Goal: Check status

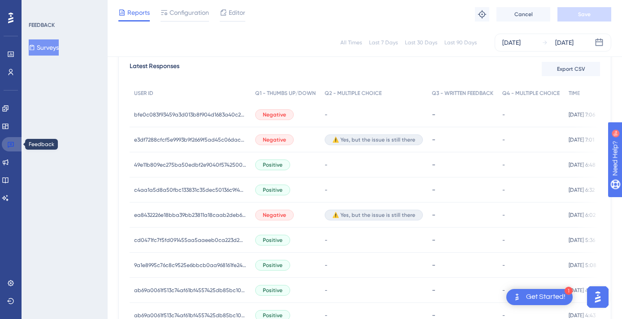
click at [13, 145] on icon at bounding box center [11, 145] width 6 height 6
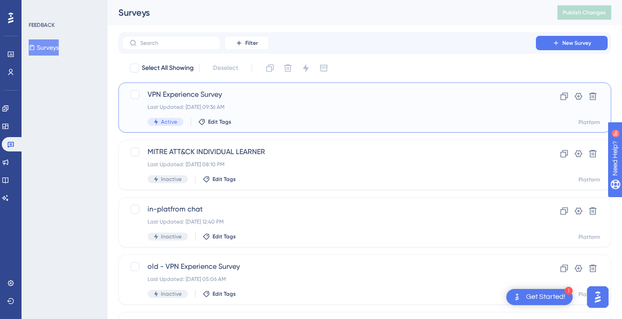
click at [187, 101] on div "VPN Experience Survey Last Updated: [DATE] 09:36 AM Active Edit Tags" at bounding box center [328, 107] width 363 height 37
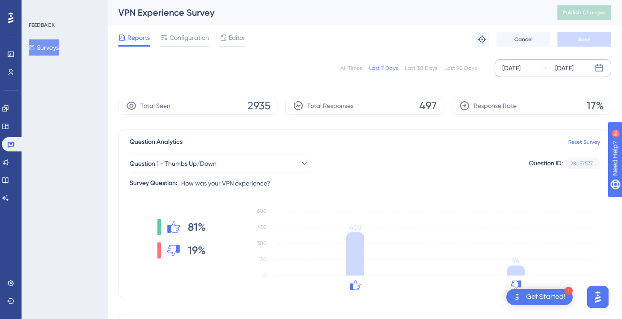
click at [561, 72] on div "[DATE]" at bounding box center [564, 68] width 18 height 11
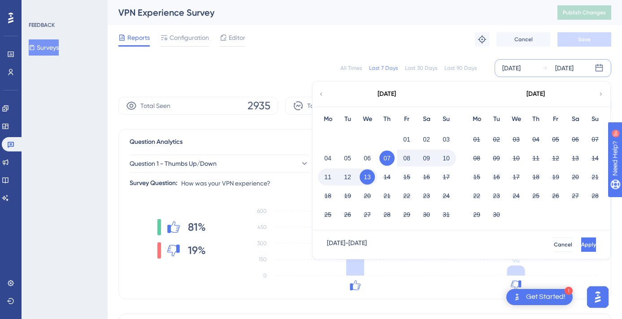
click at [372, 178] on button "13" at bounding box center [366, 176] width 15 height 15
click at [371, 178] on button "13" at bounding box center [366, 176] width 15 height 15
click at [580, 243] on span "Apply" at bounding box center [587, 244] width 15 height 7
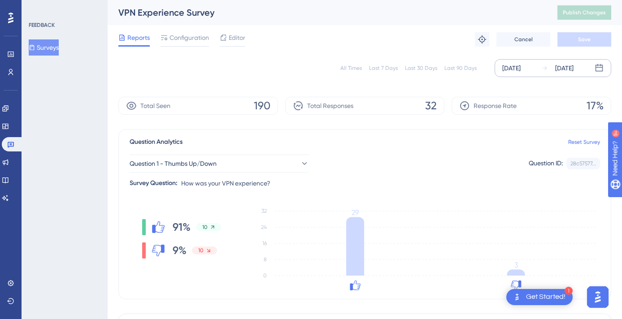
click at [550, 69] on div "[DATE]" at bounding box center [557, 68] width 32 height 11
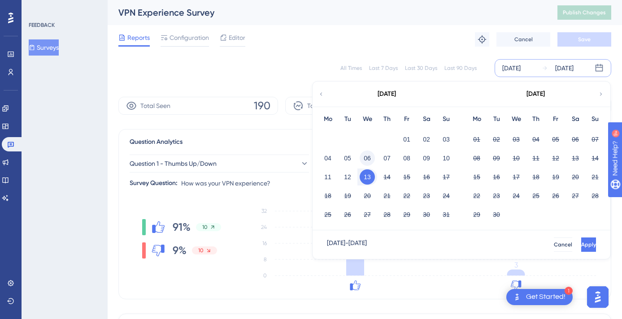
click at [370, 156] on button "06" at bounding box center [366, 158] width 15 height 15
click at [367, 169] on div "13" at bounding box center [367, 177] width 20 height 17
click at [579, 241] on button "Apply" at bounding box center [587, 245] width 17 height 14
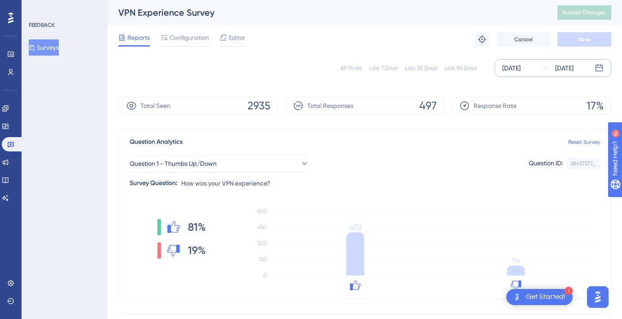
click at [560, 68] on div "[DATE]" at bounding box center [564, 68] width 18 height 11
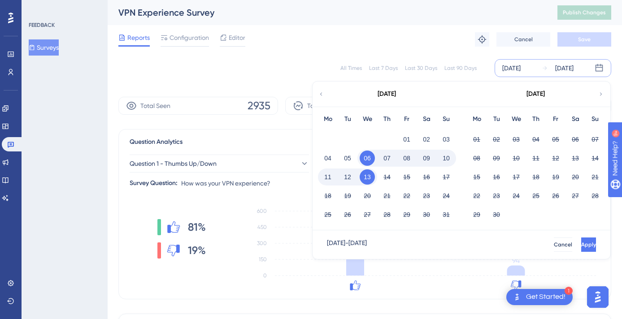
click at [347, 178] on button "12" at bounding box center [347, 176] width 15 height 15
click at [579, 241] on button "Apply" at bounding box center [587, 245] width 17 height 14
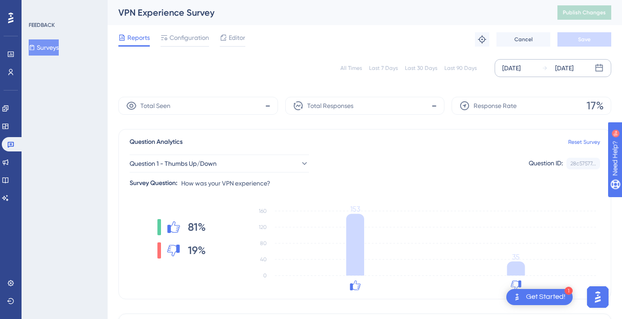
click at [563, 71] on div "[DATE]" at bounding box center [564, 68] width 18 height 11
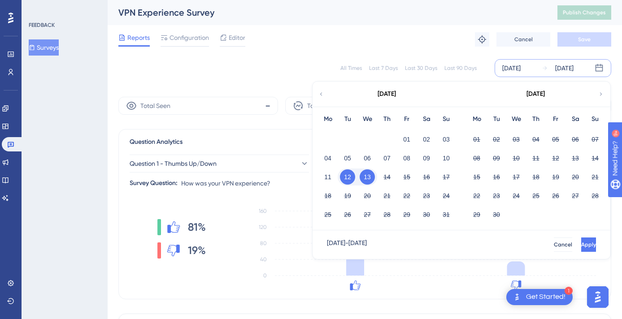
click at [347, 175] on button "12" at bounding box center [347, 176] width 15 height 15
click at [580, 244] on span "Apply" at bounding box center [587, 244] width 15 height 7
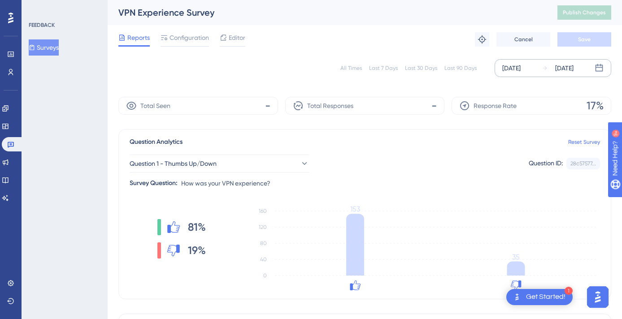
click at [569, 73] on div "[DATE]" at bounding box center [564, 68] width 18 height 11
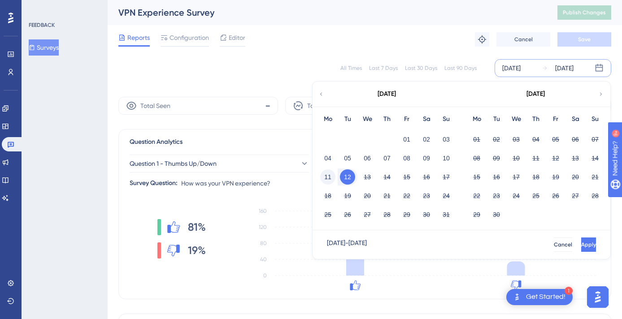
click at [332, 174] on button "11" at bounding box center [327, 176] width 15 height 15
click at [331, 175] on button "11" at bounding box center [327, 176] width 15 height 15
click at [581, 238] on button "Apply" at bounding box center [588, 245] width 15 height 14
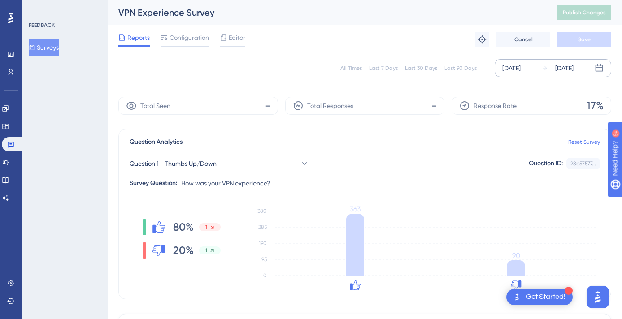
click at [562, 70] on div "[DATE]" at bounding box center [564, 68] width 18 height 11
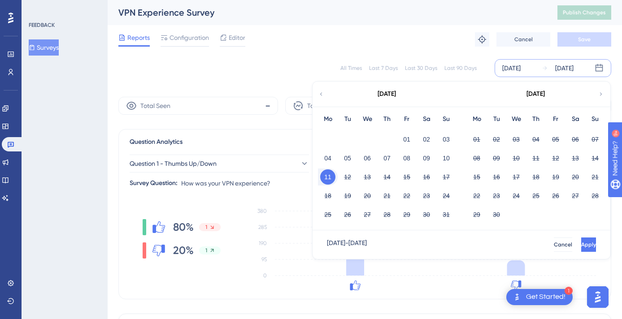
click at [331, 175] on button "11" at bounding box center [327, 176] width 15 height 15
click at [367, 178] on button "13" at bounding box center [366, 176] width 15 height 15
click at [579, 243] on button "Apply" at bounding box center [587, 245] width 17 height 14
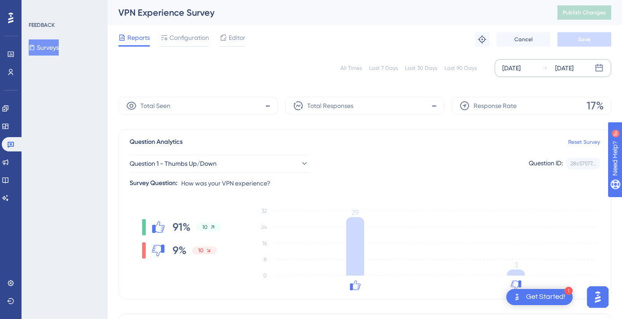
click at [573, 69] on div "[DATE]" at bounding box center [564, 68] width 18 height 11
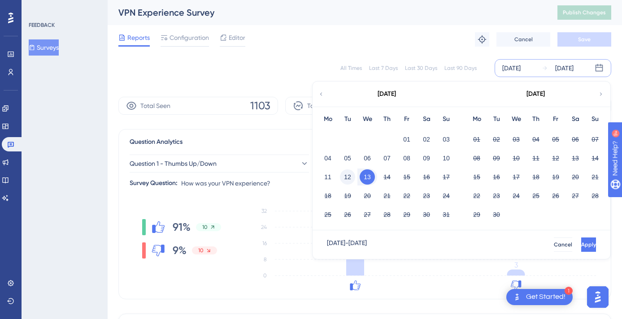
click at [349, 178] on button "12" at bounding box center [347, 176] width 15 height 15
click at [580, 247] on span "Apply" at bounding box center [587, 244] width 15 height 7
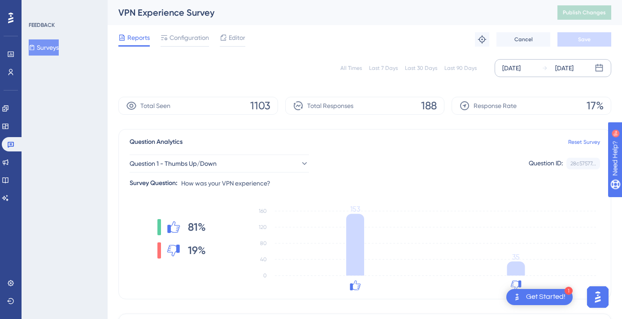
click at [567, 73] on div "[DATE]" at bounding box center [564, 68] width 18 height 11
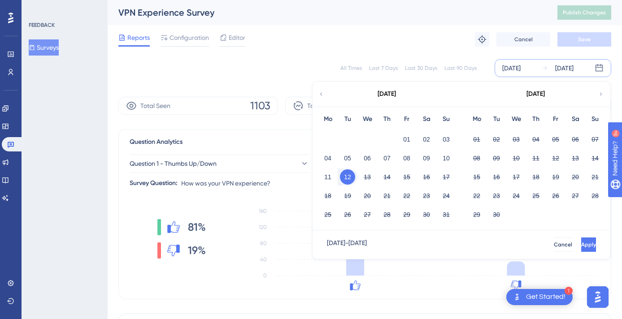
click at [243, 212] on div "81% 19% 0 40 80 120 160 153 35" at bounding box center [365, 248] width 470 height 90
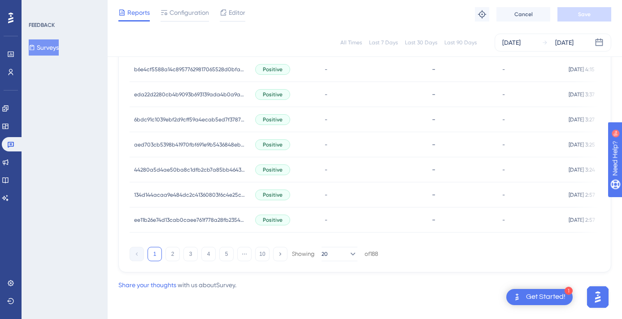
scroll to position [635, 0]
click at [179, 257] on button "2" at bounding box center [172, 254] width 14 height 14
click at [195, 257] on button "3" at bounding box center [190, 254] width 14 height 14
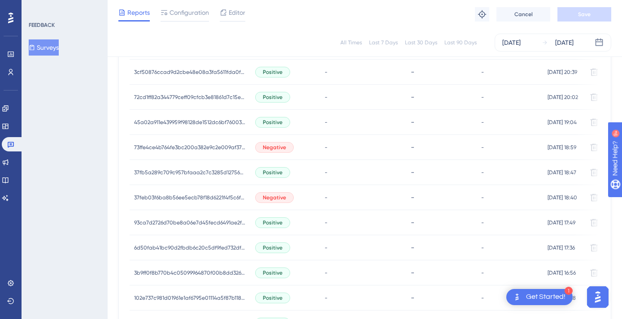
scroll to position [358, 0]
